Goal: Answer question/provide support

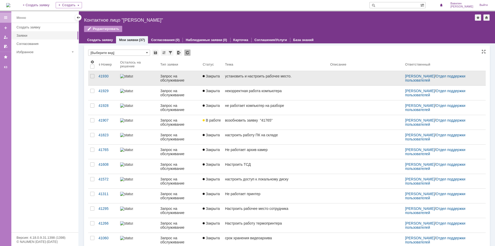
click at [138, 72] on link at bounding box center [138, 78] width 40 height 14
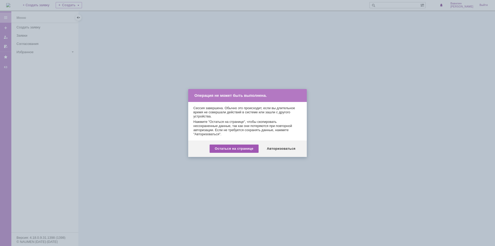
click at [237, 148] on div "Остаться на странице" at bounding box center [234, 148] width 49 height 8
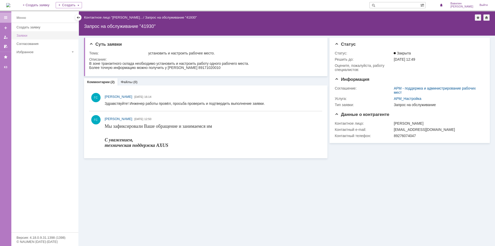
click at [33, 36] on div "Заявки" at bounding box center [46, 36] width 59 height 4
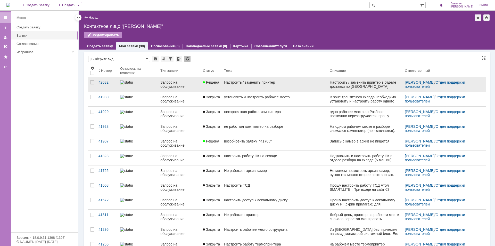
click at [175, 86] on div "Запрос на обслуживание" at bounding box center [179, 84] width 38 height 8
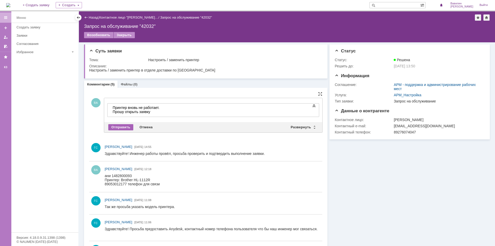
click at [125, 130] on div "Отправить" at bounding box center [120, 127] width 25 height 6
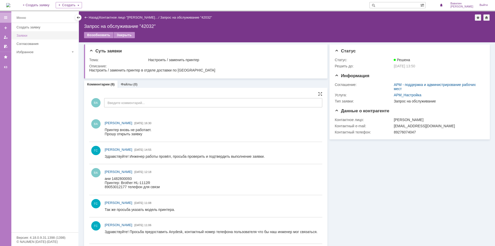
click at [25, 35] on div "Заявки" at bounding box center [46, 36] width 59 height 4
